Goal: Task Accomplishment & Management: Manage account settings

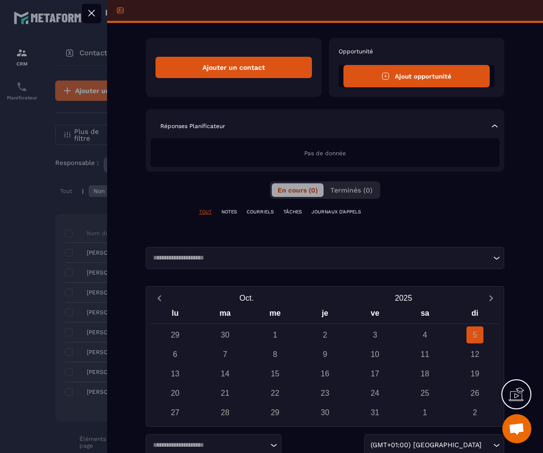
click at [11, 183] on div at bounding box center [271, 226] width 543 height 453
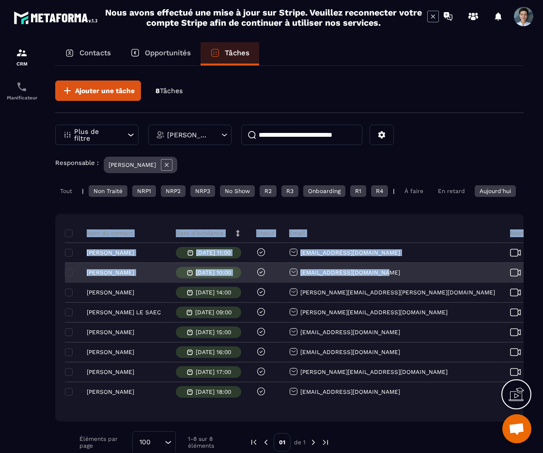
drag, startPoint x: 51, startPoint y: 281, endPoint x: 353, endPoint y: 284, distance: 301.5
click at [353, 284] on div "Contacts Opportunités Tâches Ajouter une tâche 8 Tâches Plus de filtre [PERSON_…" at bounding box center [290, 256] width 488 height 428
click at [131, 276] on p "[PERSON_NAME]" at bounding box center [110, 272] width 47 height 7
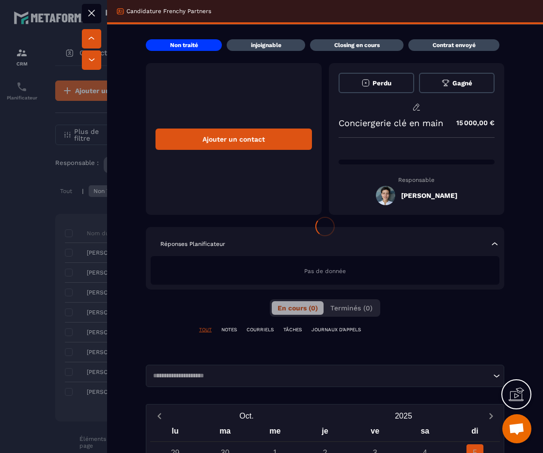
click at [29, 275] on div at bounding box center [271, 226] width 543 height 453
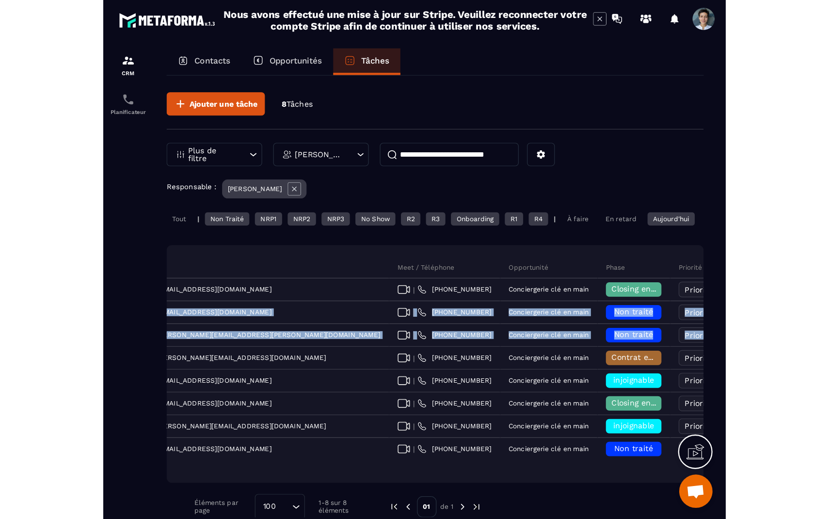
scroll to position [0, 521]
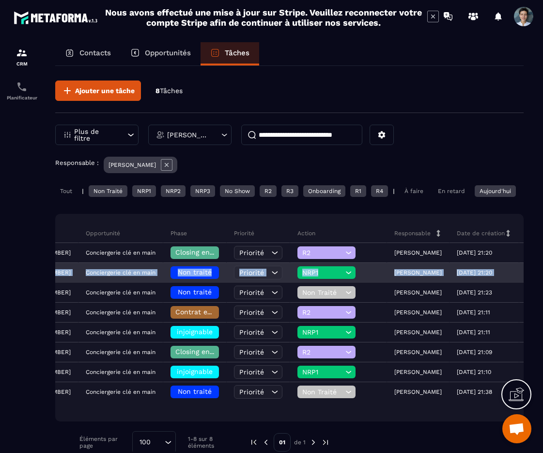
drag, startPoint x: 80, startPoint y: 280, endPoint x: 483, endPoint y: 285, distance: 402.8
click at [483, 283] on tr "[PERSON_NAME] [DATE] 10:00 [EMAIL_ADDRESS][DOMAIN_NAME] | [PHONE_NUMBER] Concie…" at bounding box center [86, 273] width 1086 height 20
copy tr "[PERSON_NAME] [DATE] 10:00 [EMAIL_ADDRESS][DOMAIN_NAME] | [PHONE_NUMBER] Concie…"
click at [171, 279] on div "Non traité" at bounding box center [195, 272] width 48 height 13
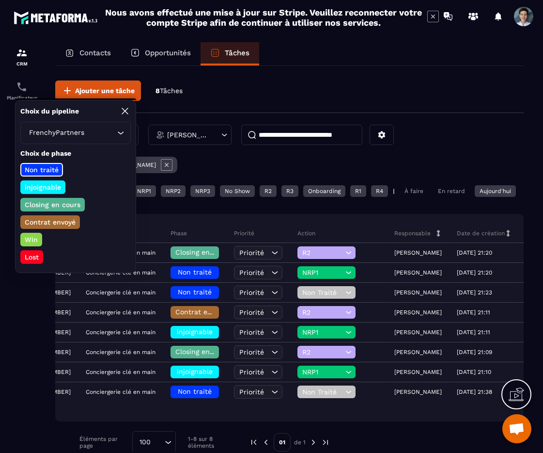
click at [59, 180] on div "injoignable" at bounding box center [42, 187] width 45 height 14
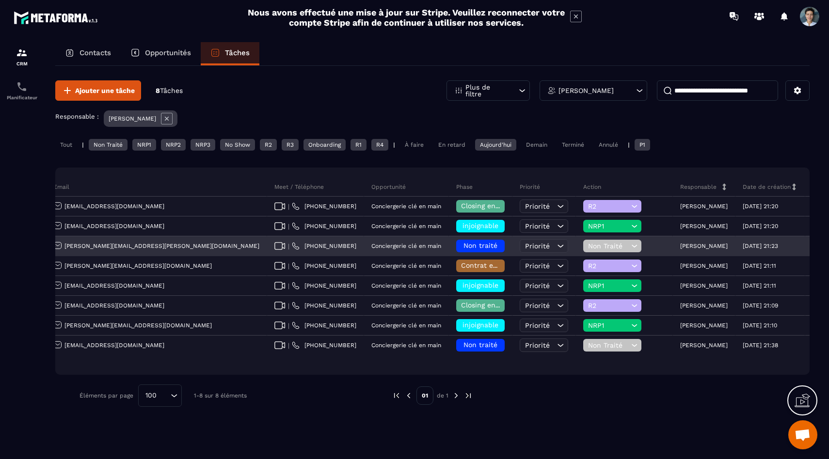
scroll to position [0, 0]
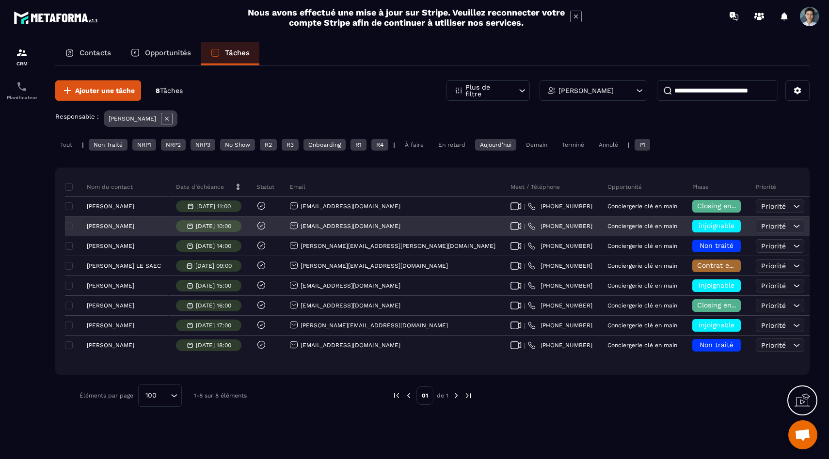
click at [109, 231] on div "[PERSON_NAME]" at bounding box center [117, 227] width 104 height 20
click at [110, 229] on p "[PERSON_NAME]" at bounding box center [110, 226] width 47 height 7
